Goal: Check status: Check status

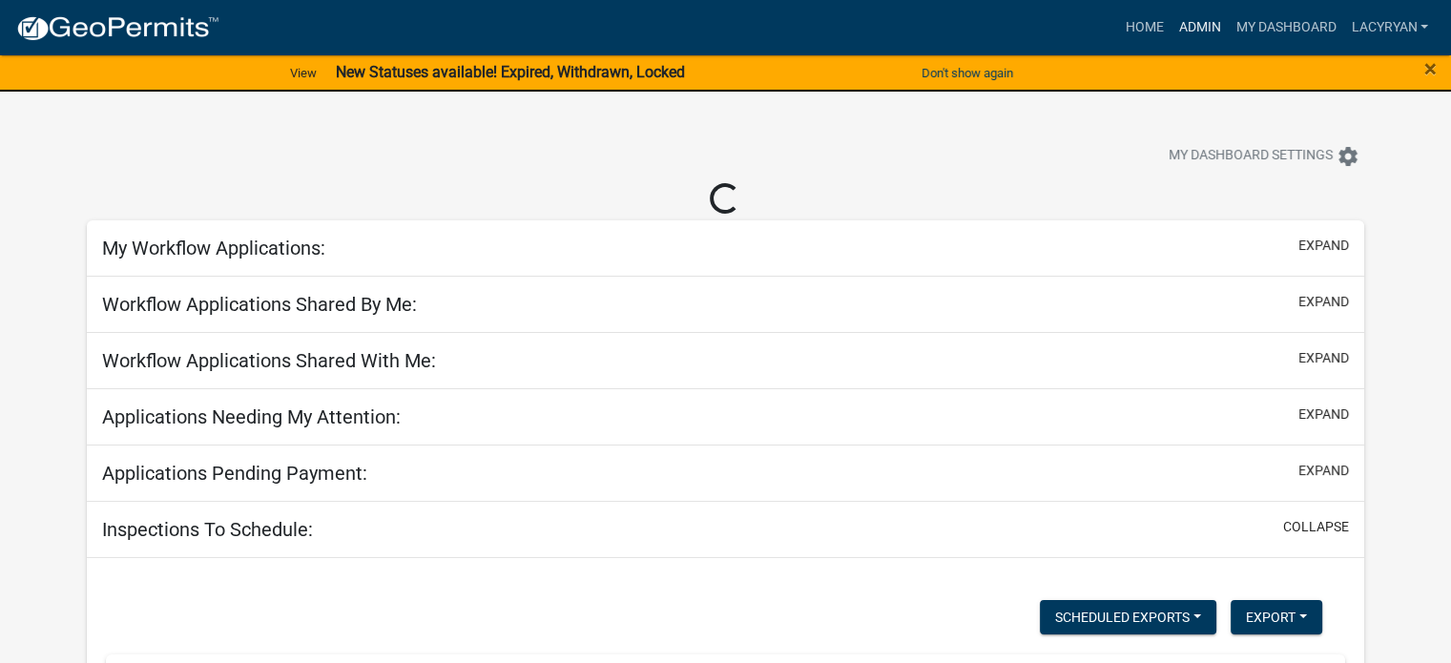
click at [1170, 31] on link "Admin" at bounding box center [1198, 28] width 57 height 36
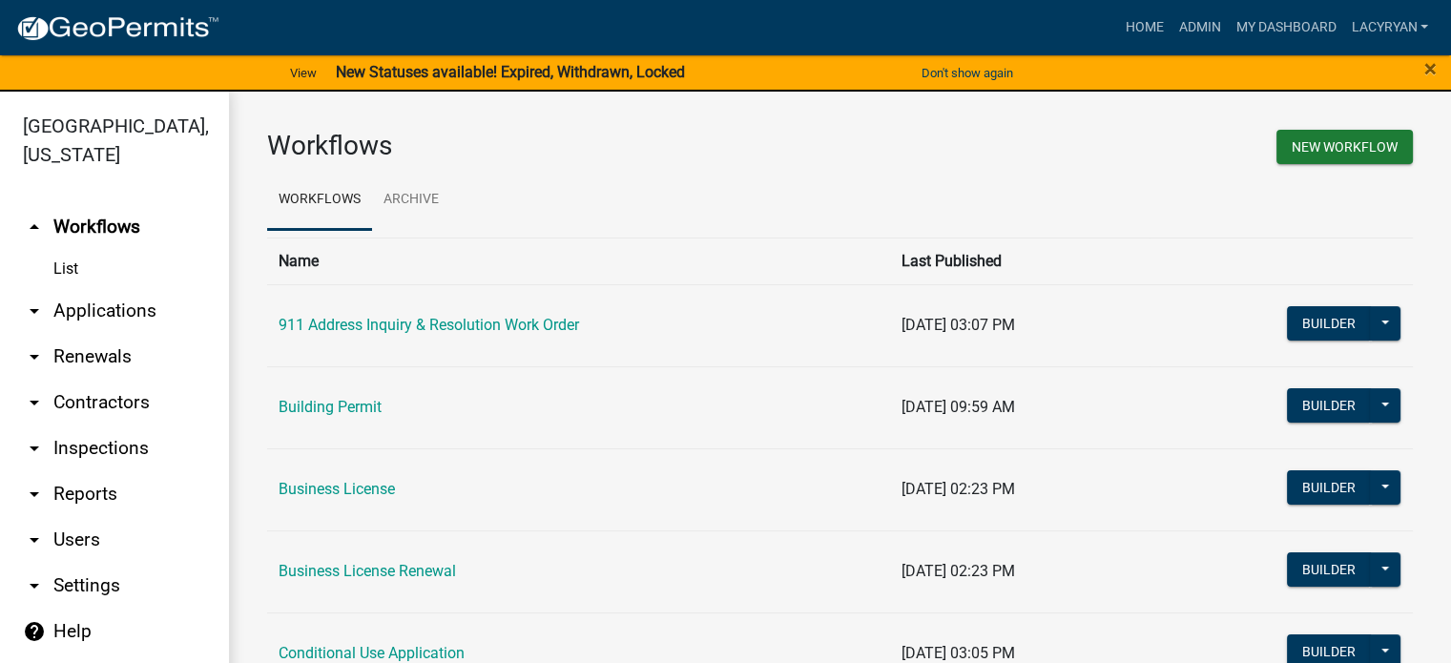
click at [102, 334] on link "arrow_drop_down Applications" at bounding box center [114, 311] width 229 height 46
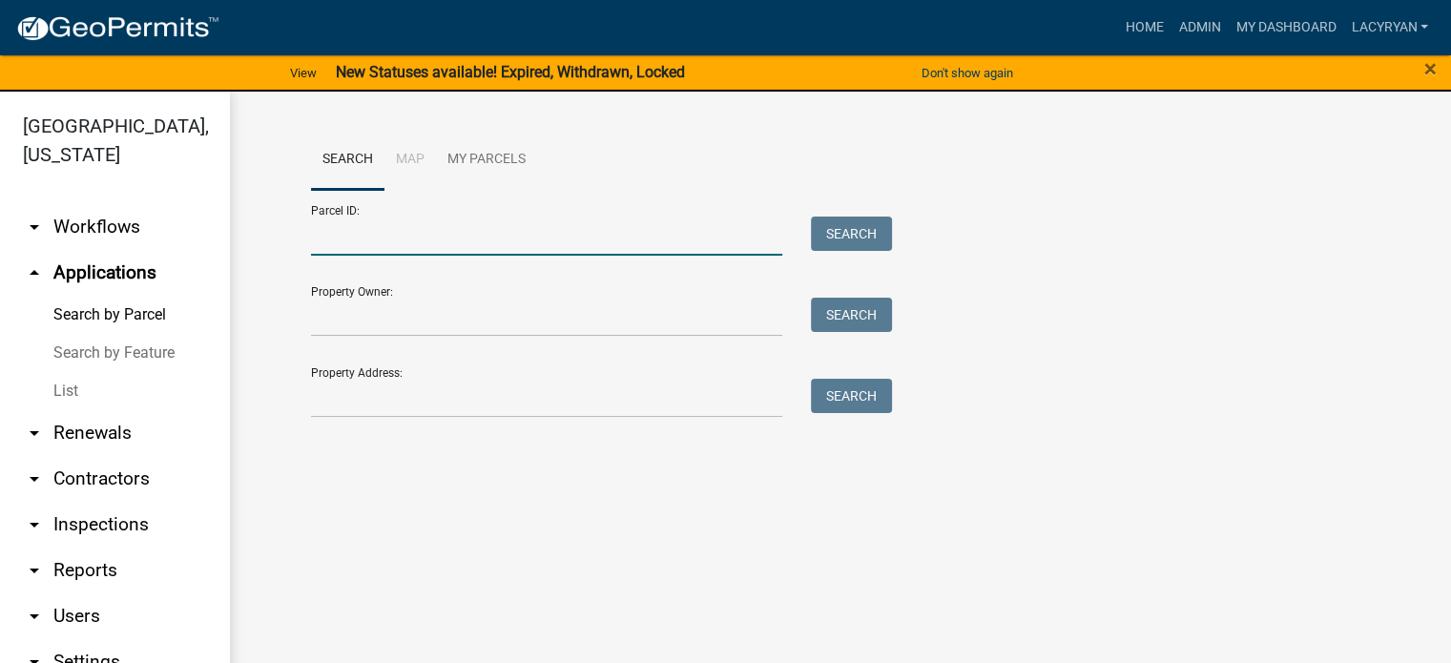
click at [362, 251] on input "Parcel ID:" at bounding box center [547, 236] width 472 height 39
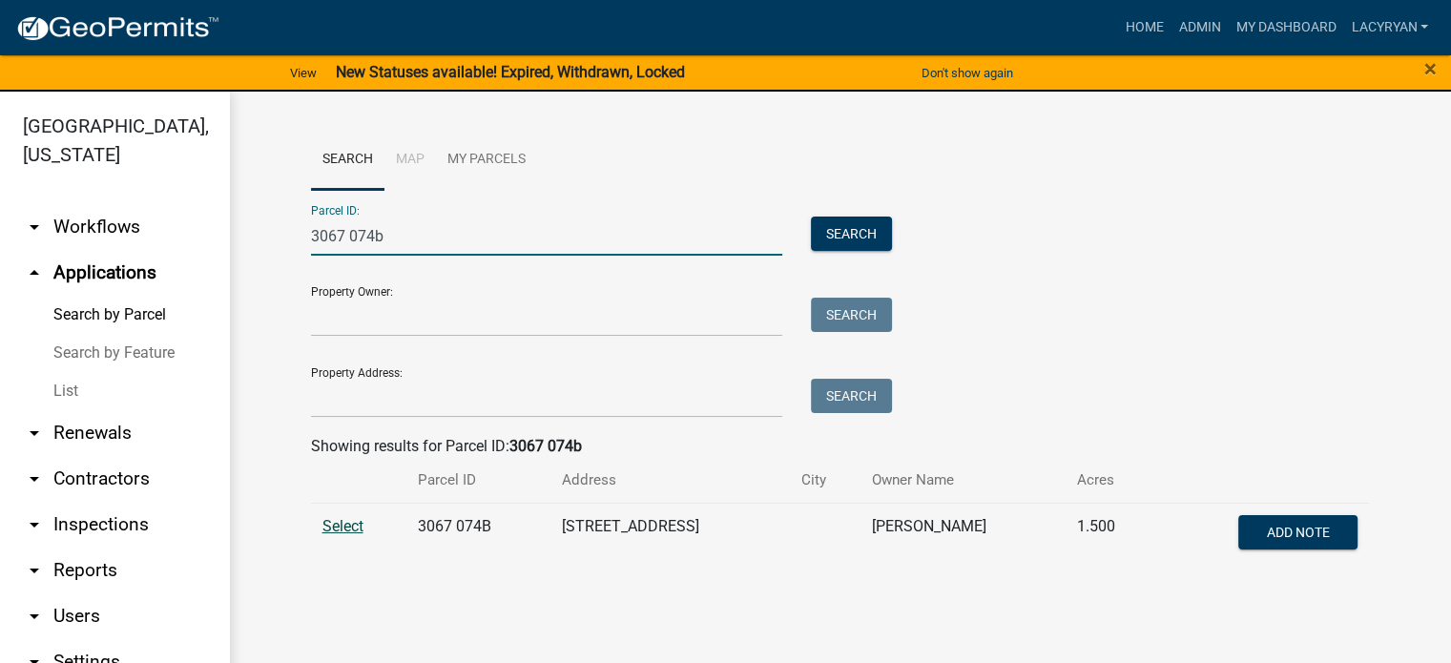
type input "3067 074b"
click at [357, 535] on span "Select" at bounding box center [342, 526] width 41 height 18
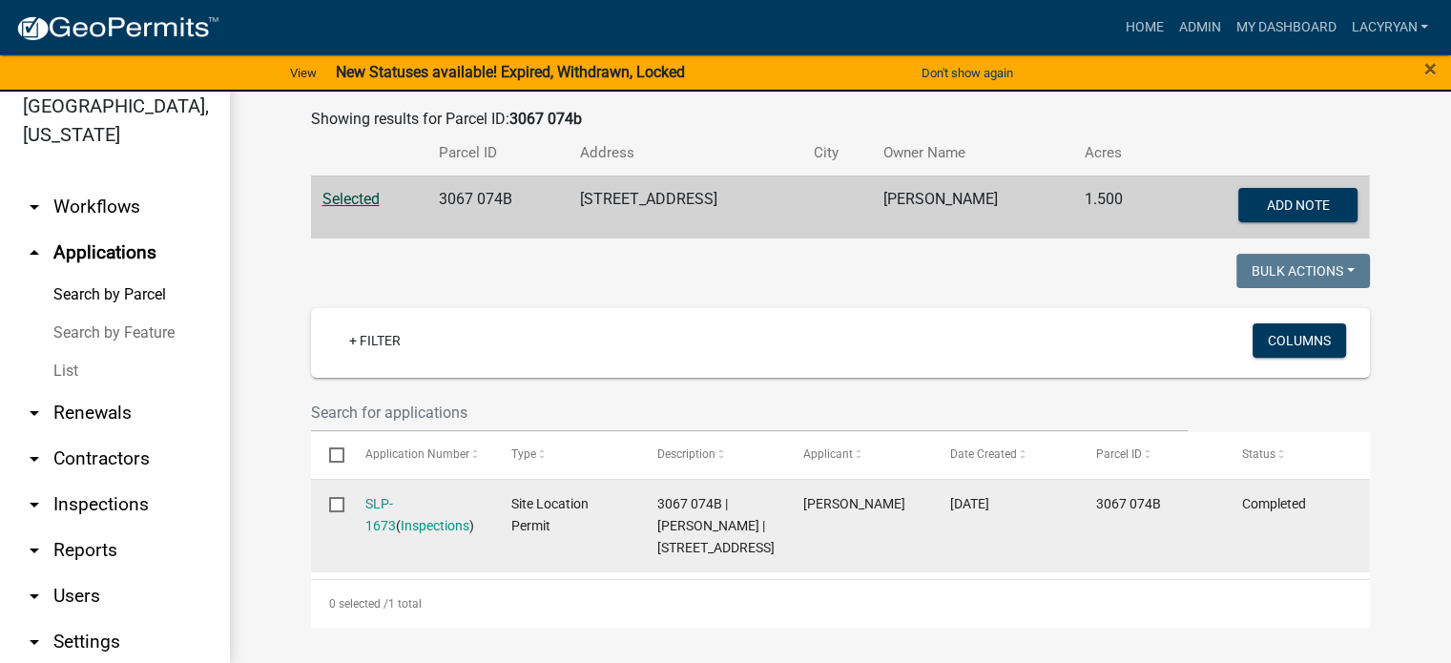
scroll to position [26, 0]
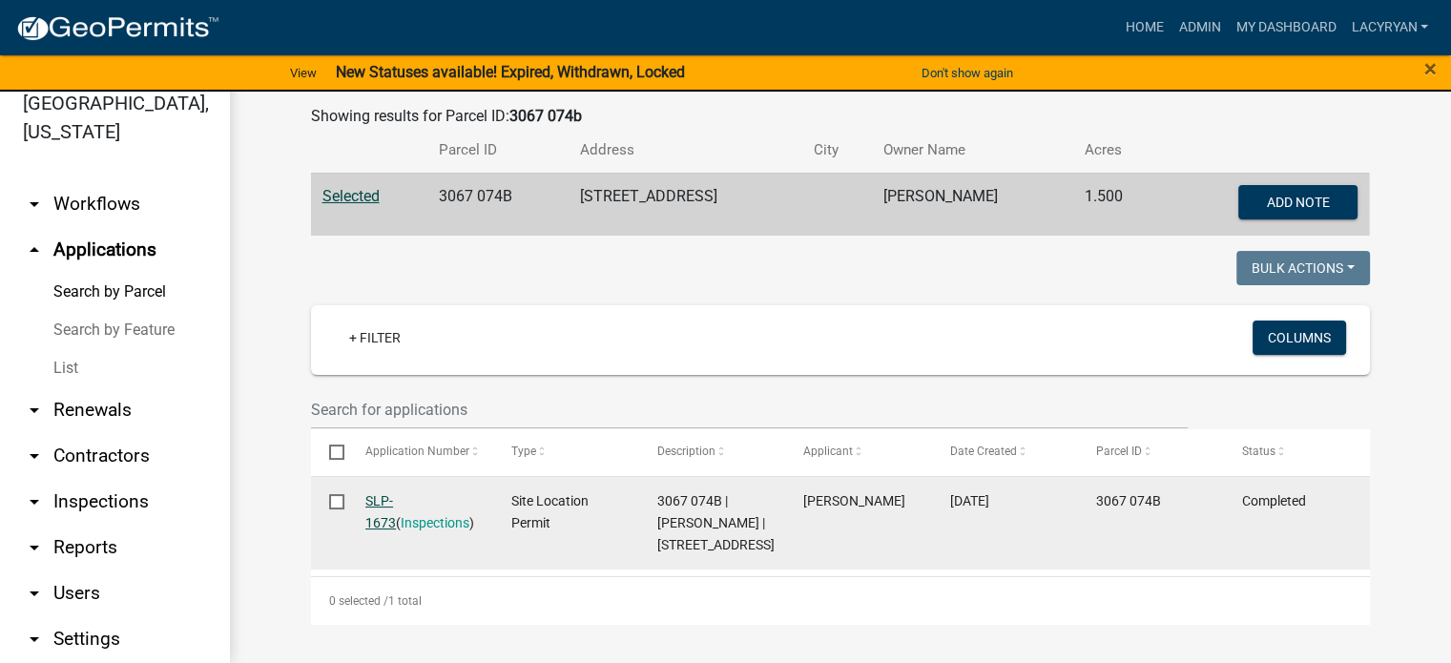
click at [395, 493] on link "SLP-1673" at bounding box center [380, 511] width 31 height 37
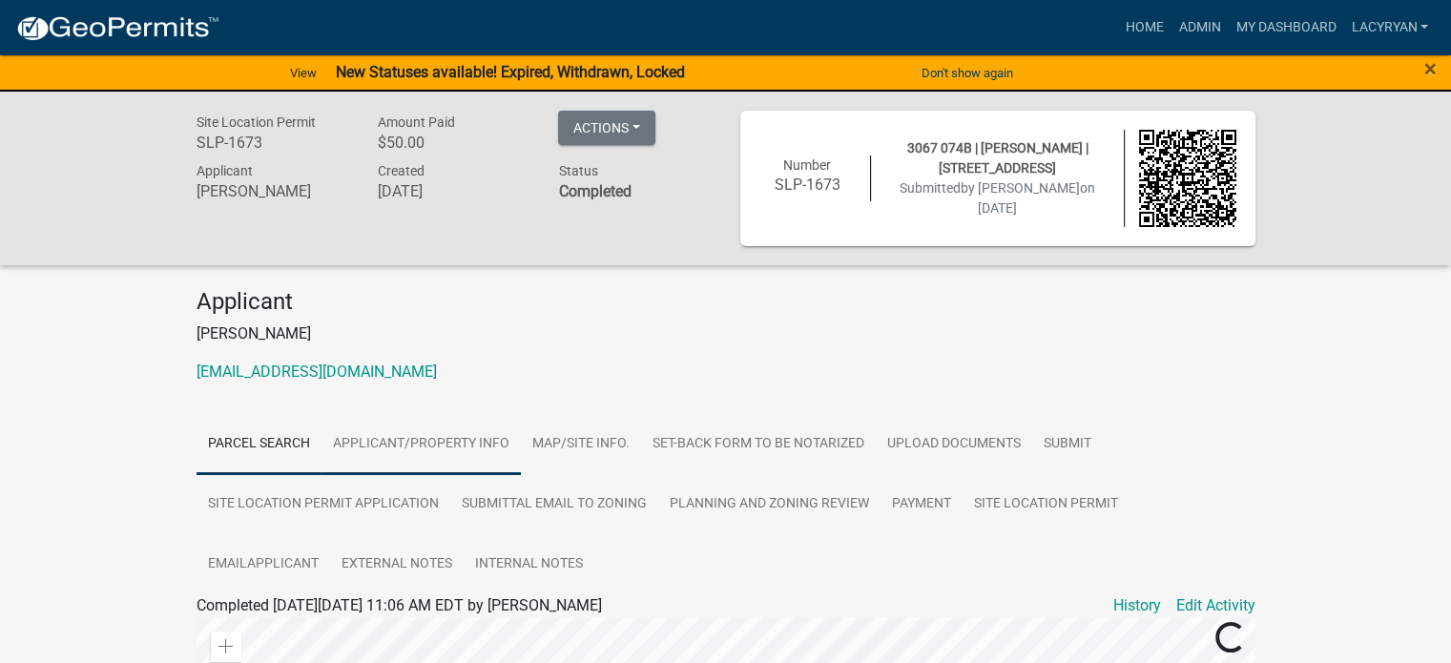
click at [478, 461] on link "Applicant/Property Info" at bounding box center [420, 444] width 199 height 61
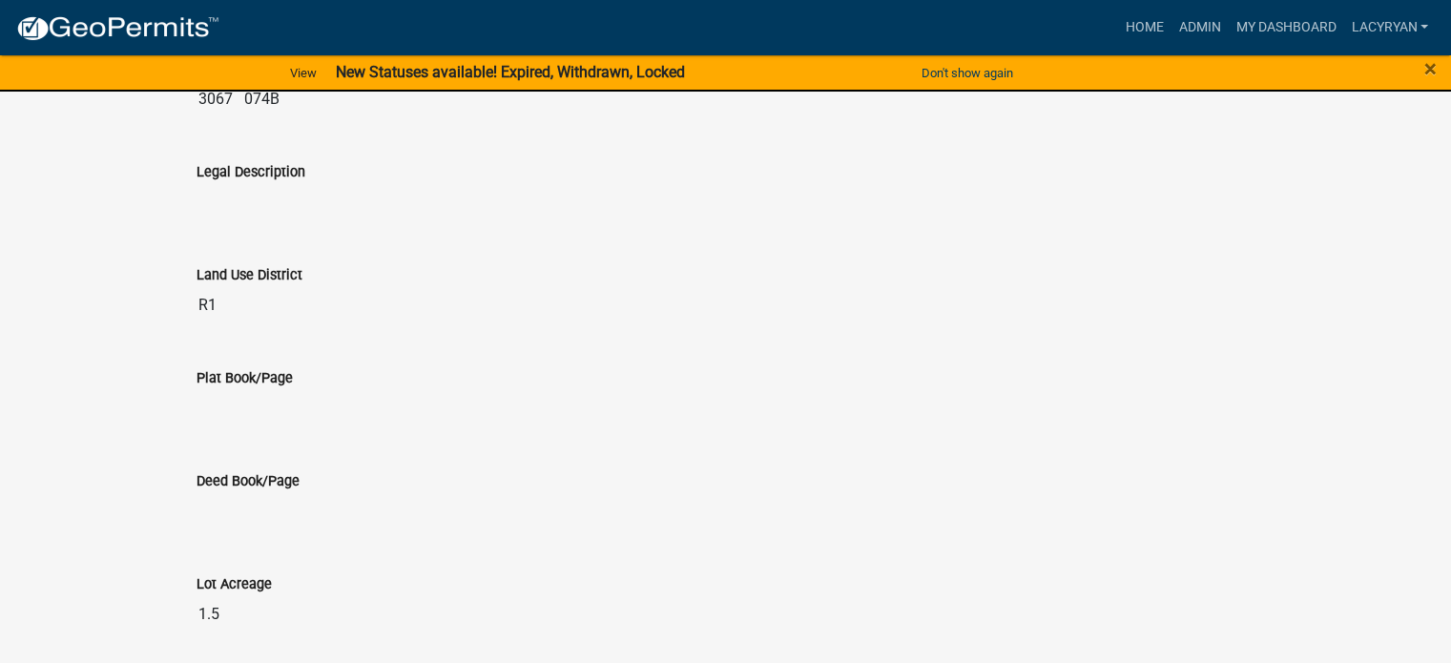
scroll to position [2194, 0]
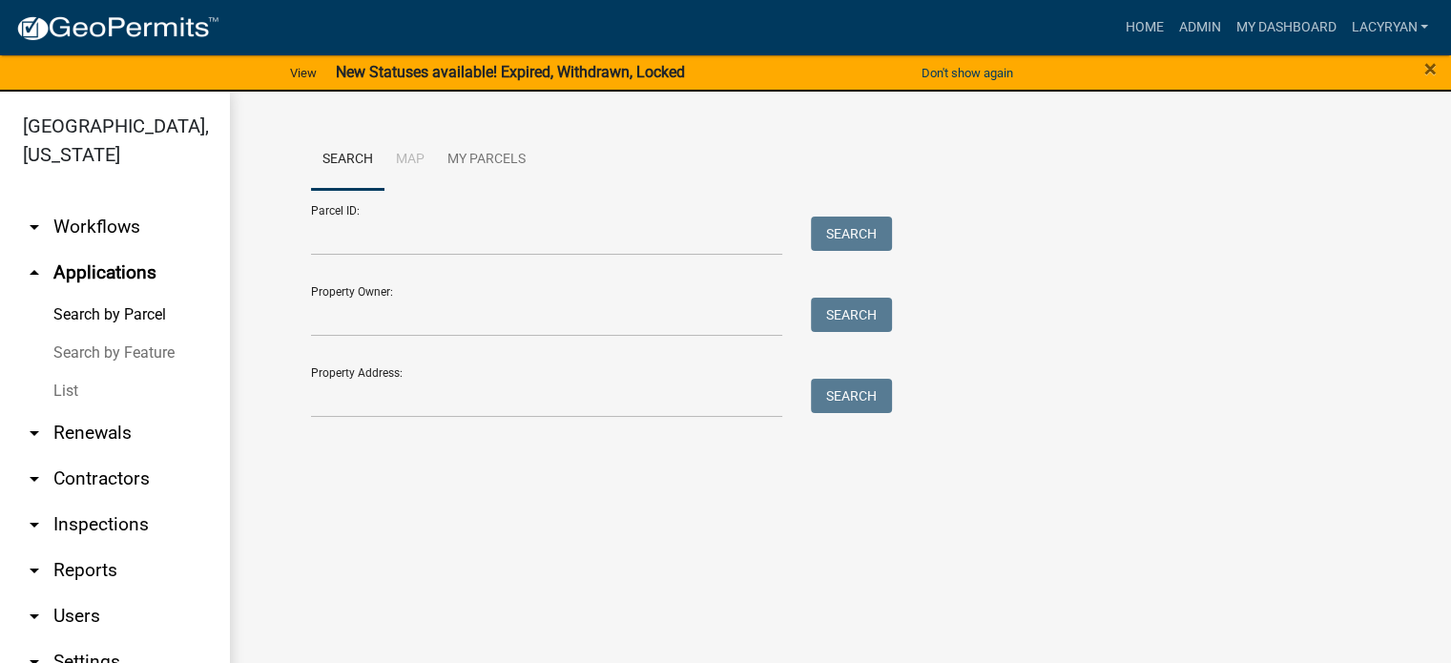
click at [108, 250] on link "arrow_drop_down Workflows" at bounding box center [114, 227] width 229 height 46
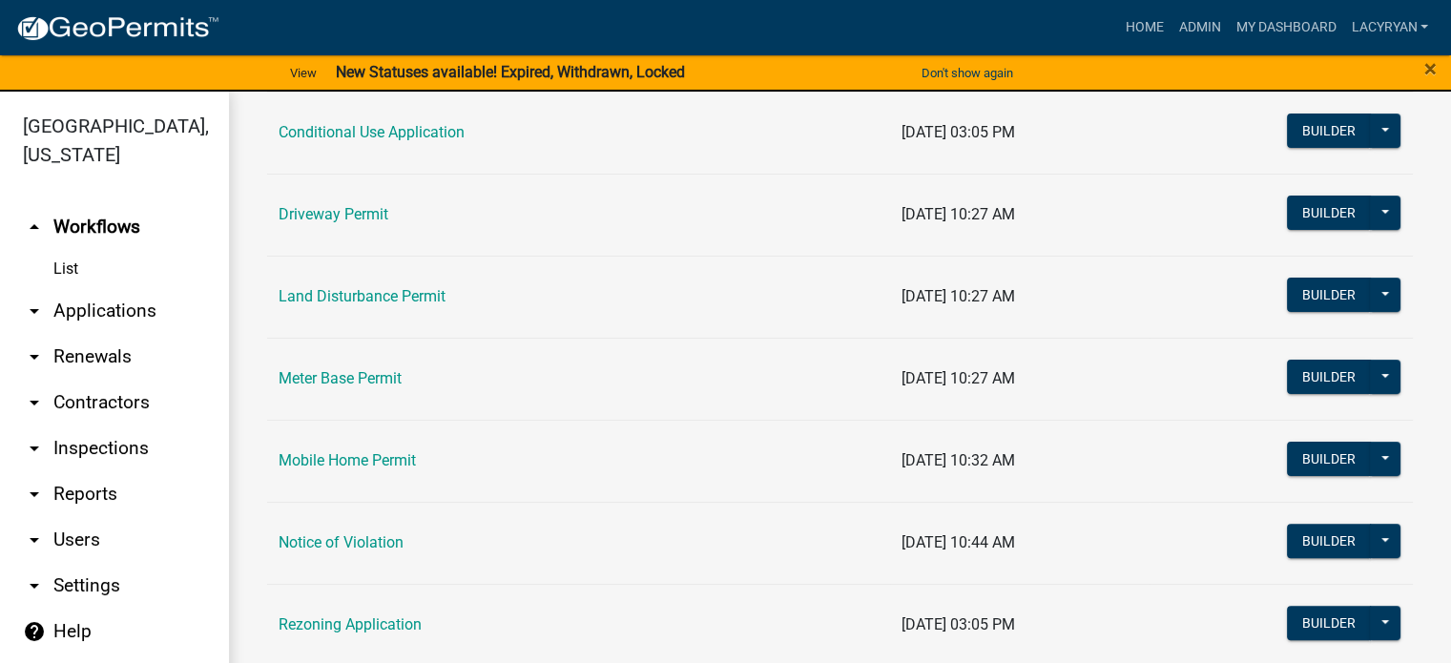
scroll to position [572, 0]
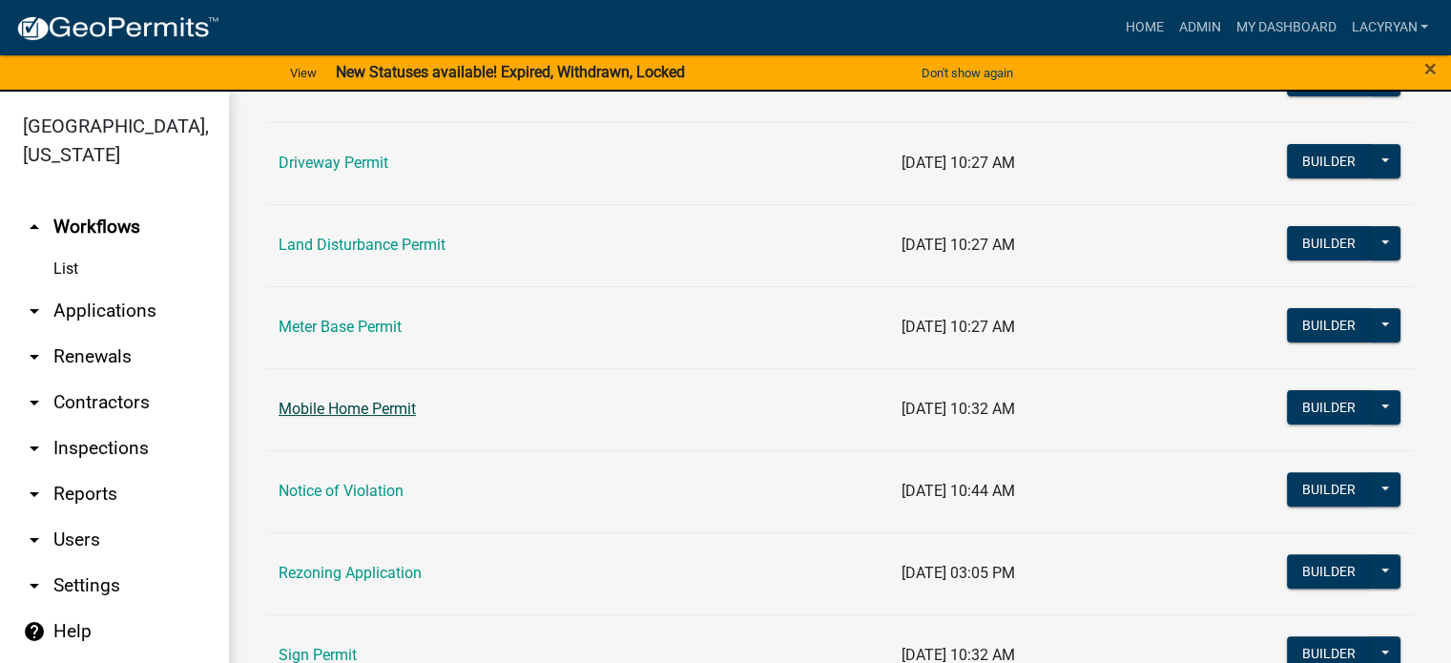
click at [386, 418] on link "Mobile Home Permit" at bounding box center [346, 409] width 137 height 18
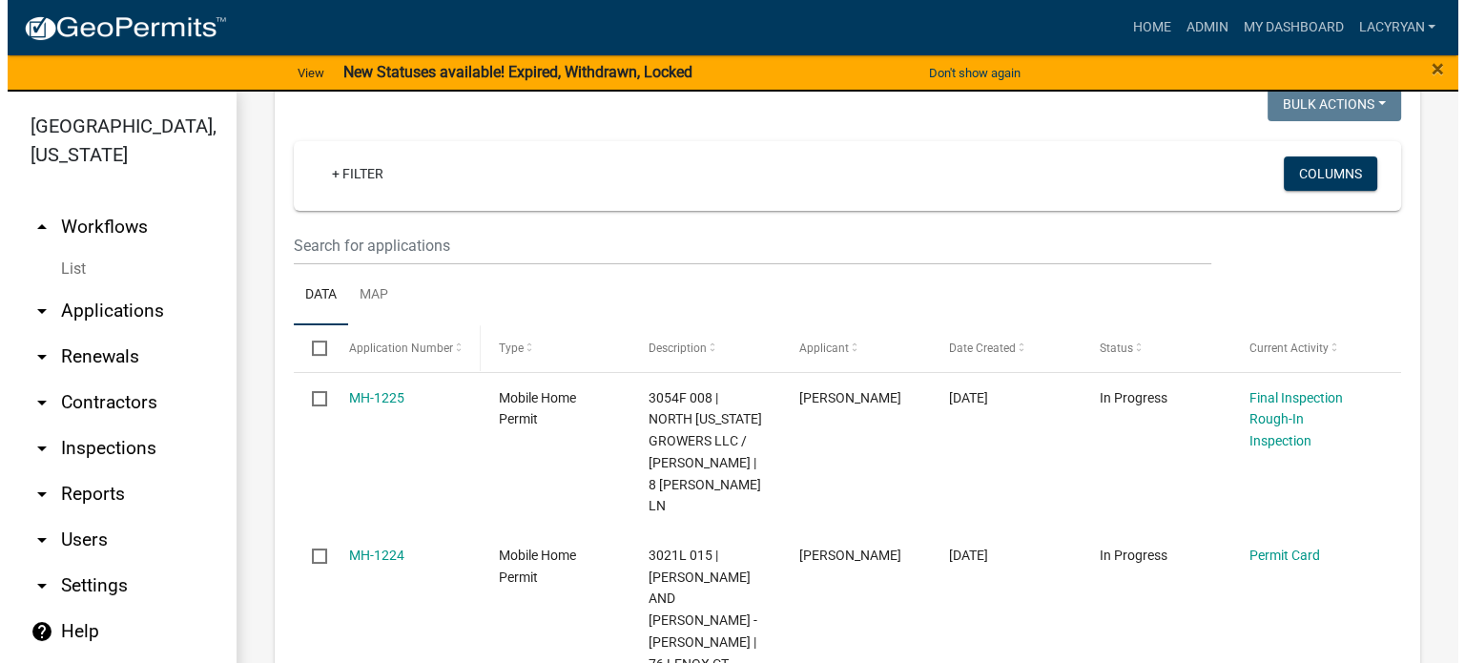
scroll to position [763, 0]
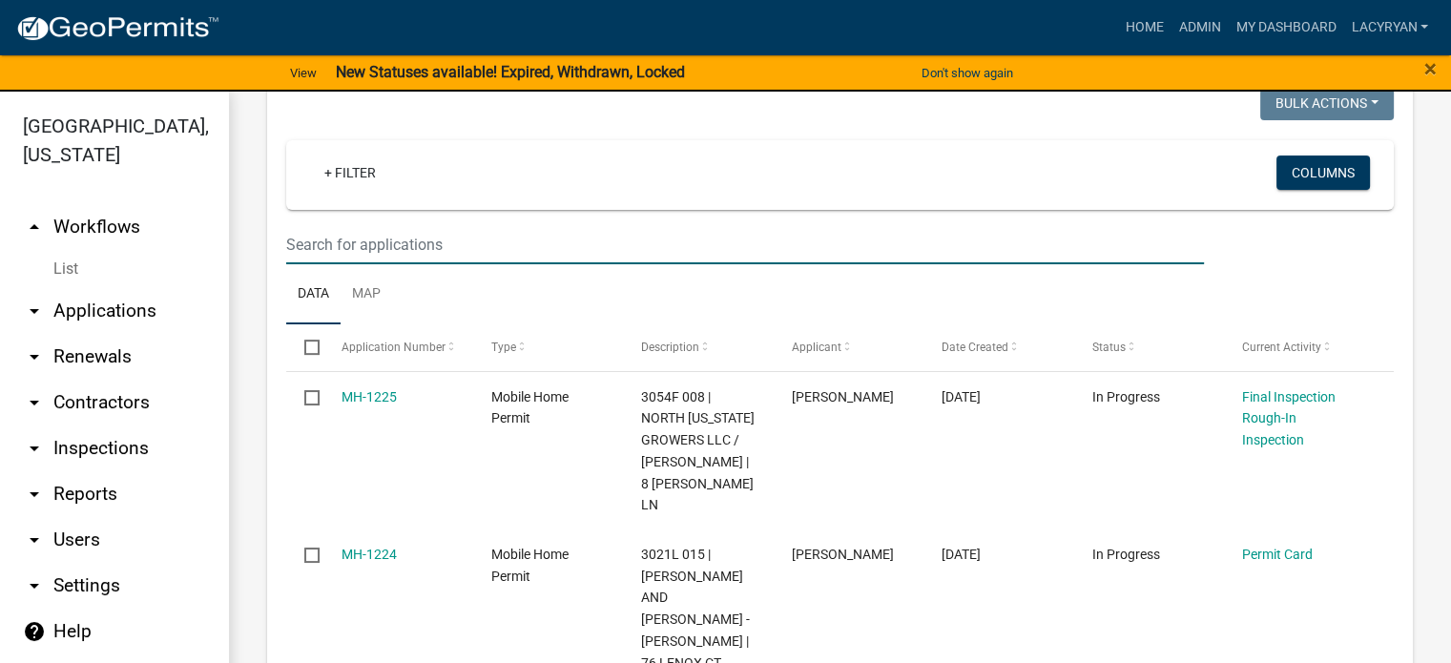
click at [356, 264] on input "text" at bounding box center [745, 244] width 918 height 39
type input "1178"
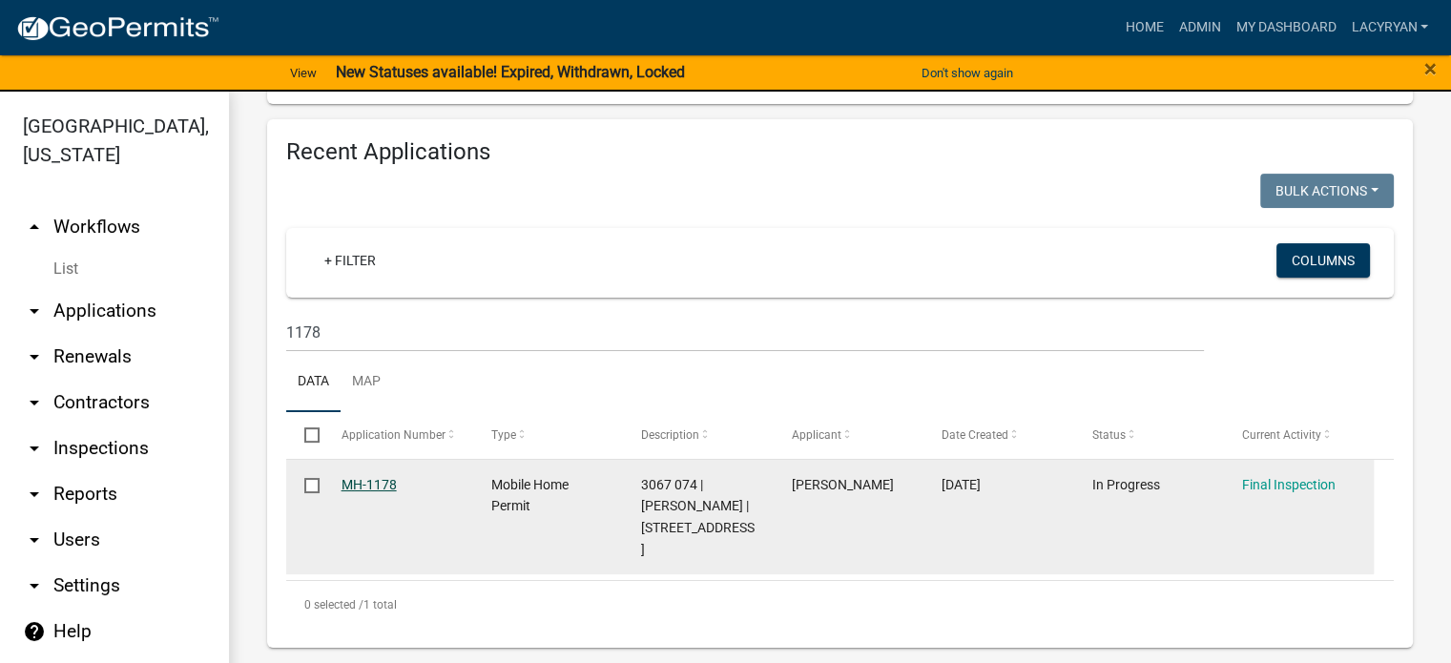
click at [393, 492] on link "MH-1178" at bounding box center [368, 484] width 55 height 15
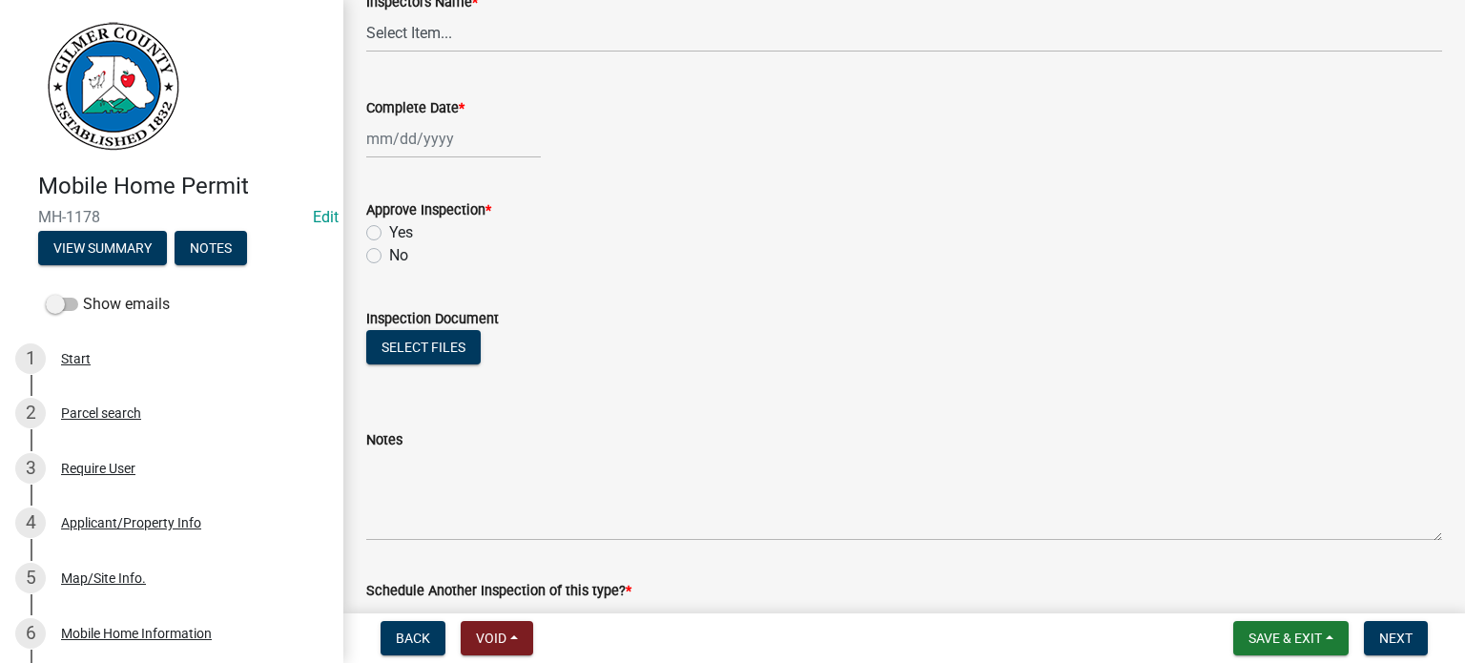
scroll to position [549, 0]
